Goal: Task Accomplishment & Management: Use online tool/utility

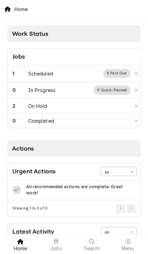
click at [27, 72] on div "1" at bounding box center [20, 73] width 16 height 7
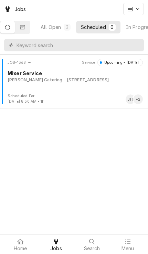
click at [107, 86] on div "JOB-1368 Service Upcoming - [DATE] Mixer Service [PERSON_NAME] Catering [STREET…" at bounding box center [74, 76] width 143 height 34
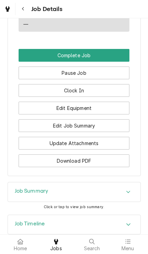
scroll to position [589, 0]
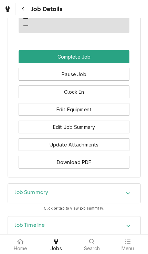
click at [24, 105] on button "Edit Equipment" at bounding box center [74, 109] width 111 height 13
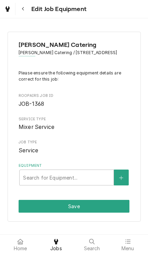
click at [124, 178] on button "Equipment" at bounding box center [121, 178] width 14 height 16
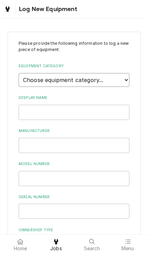
click at [124, 78] on select "Choose equipment category... Cooking Equipment Fryers Ovens and Ranges Concessi…" at bounding box center [74, 80] width 111 height 14
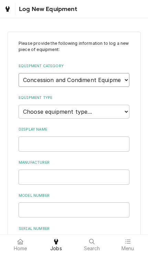
click at [126, 77] on select "Choose equipment category... Cooking Equipment Fryers Ovens and Ranges Concessi…" at bounding box center [74, 80] width 111 height 14
select select "10"
click at [125, 105] on select "Choose equipment type... Blender Commercial Can Openers Dicer, Cutter, and Chop…" at bounding box center [74, 112] width 111 height 14
select select "100"
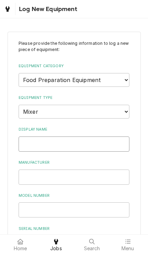
click at [123, 136] on input "Display Name" at bounding box center [74, 143] width 111 height 15
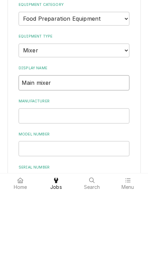
type input "Main mixer"
click at [28, 170] on input "Manufacturer" at bounding box center [74, 177] width 111 height 15
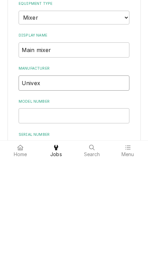
type input "Univex"
click at [24, 202] on input "Model Number" at bounding box center [74, 209] width 111 height 15
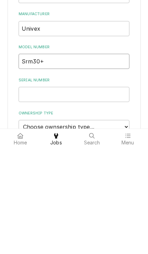
scroll to position [44, 0]
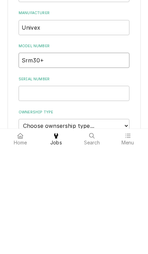
type input "Srm30+"
click at [26, 192] on input "Serial Number" at bounding box center [74, 199] width 111 height 15
type input "M015694"
click at [124, 225] on select "Choose ownsership type... Unknown Owned Leased Rented" at bounding box center [74, 232] width 111 height 14
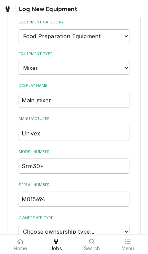
select select "1"
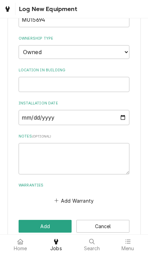
scroll to position [223, 0]
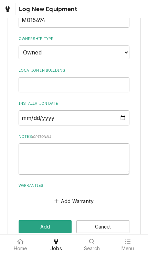
click at [57, 220] on button "Add" at bounding box center [45, 226] width 53 height 13
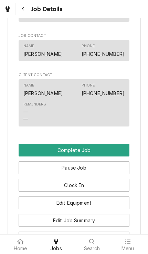
scroll to position [496, 0]
